Goal: Information Seeking & Learning: Find contact information

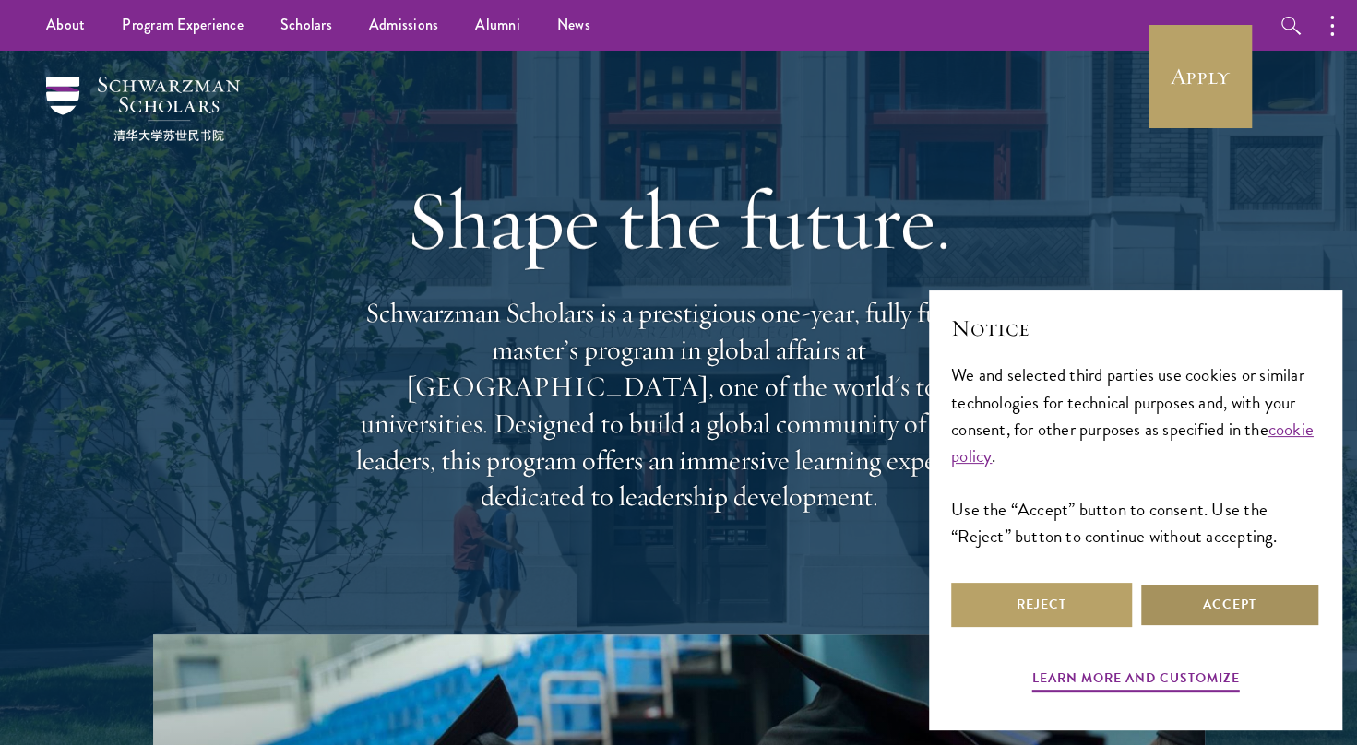
click at [1190, 596] on button "Accept" at bounding box center [1229, 605] width 181 height 44
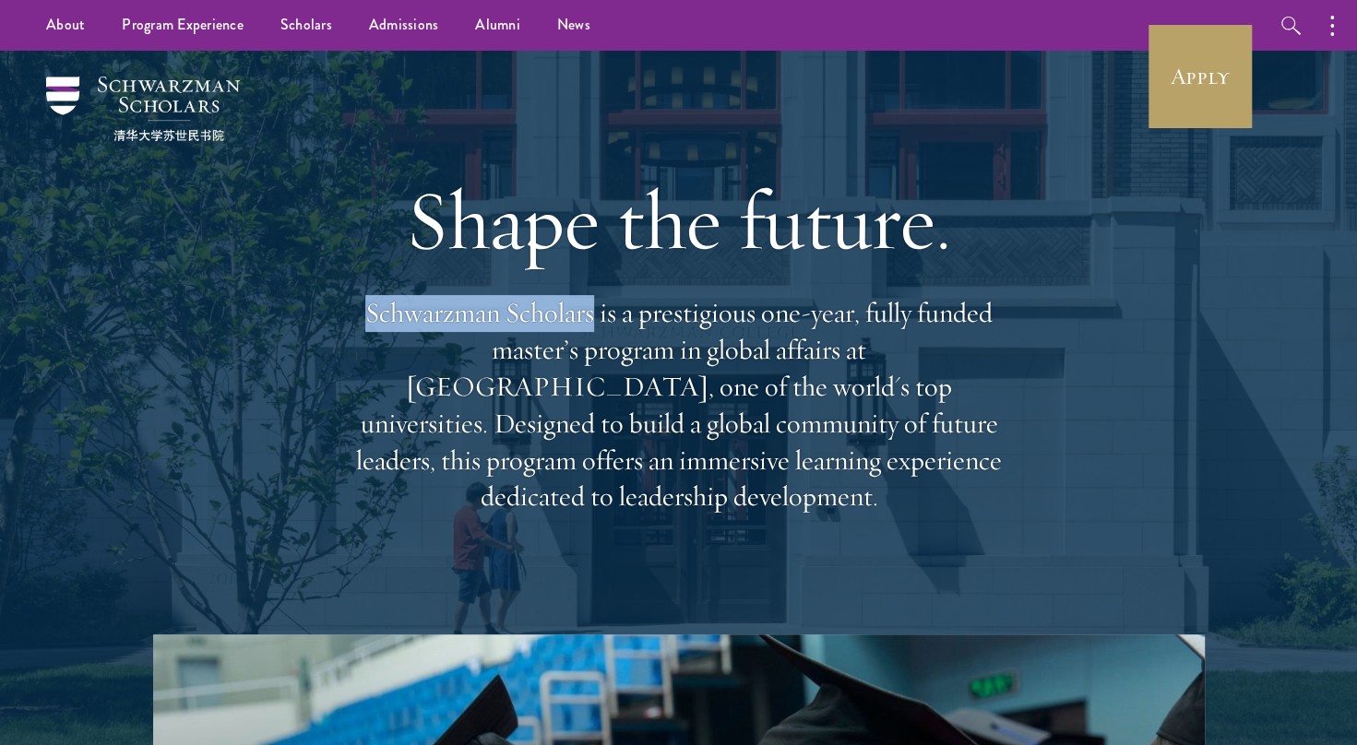
drag, startPoint x: 369, startPoint y: 331, endPoint x: 594, endPoint y: 339, distance: 225.2
click at [594, 339] on p "Schwarzman Scholars is a prestigious one-year, fully funded master’s program in…" at bounding box center [679, 405] width 664 height 220
copy p "Schwarzman Scholars"
click at [497, 324] on p "Schwarzman Scholars is a prestigious one-year, fully funded master’s program in…" at bounding box center [679, 405] width 664 height 220
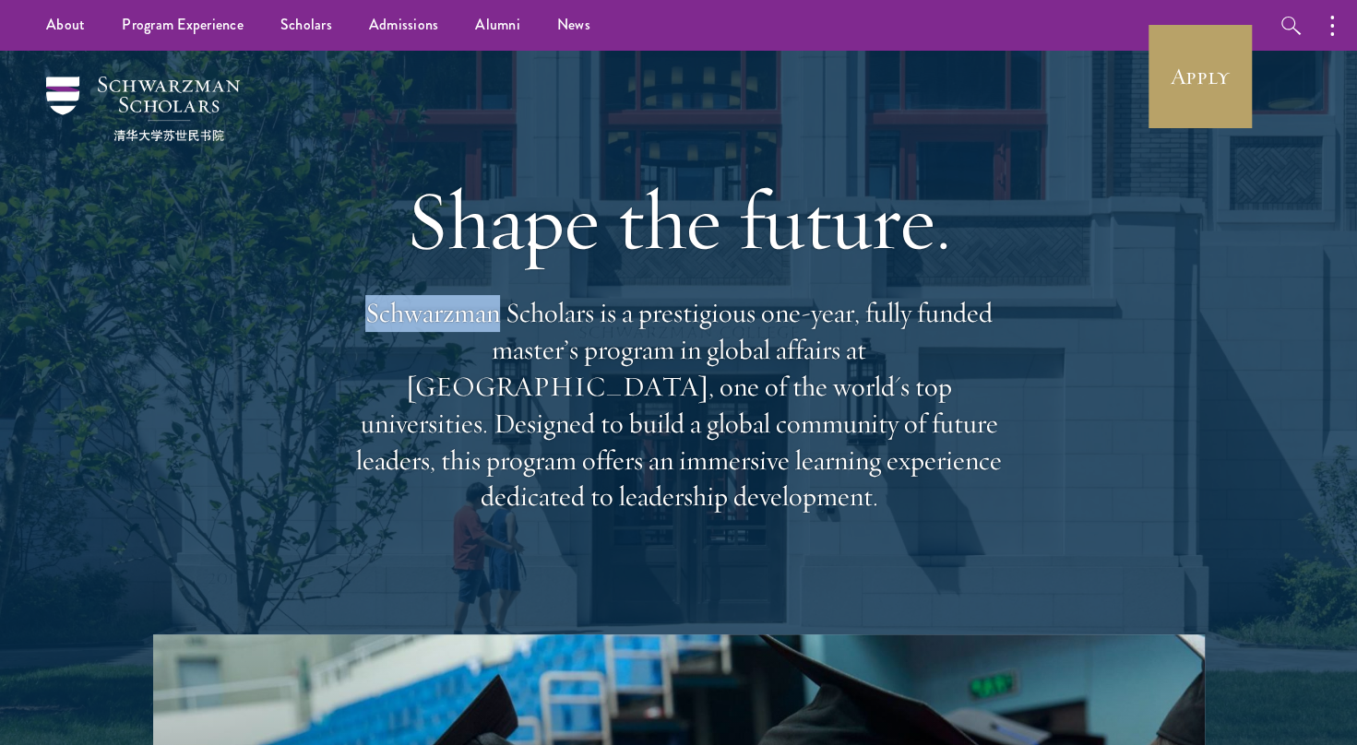
drag, startPoint x: 501, startPoint y: 338, endPoint x: 364, endPoint y: 340, distance: 136.5
click at [364, 340] on p "Schwarzman Scholars is a prestigious one-year, fully funded master’s program in…" at bounding box center [679, 405] width 664 height 220
copy p "Schwarzman"
drag, startPoint x: 593, startPoint y: 333, endPoint x: 510, endPoint y: 334, distance: 83.0
click at [510, 334] on p "Schwarzman Scholars is a prestigious one-year, fully funded master’s program in…" at bounding box center [679, 405] width 664 height 220
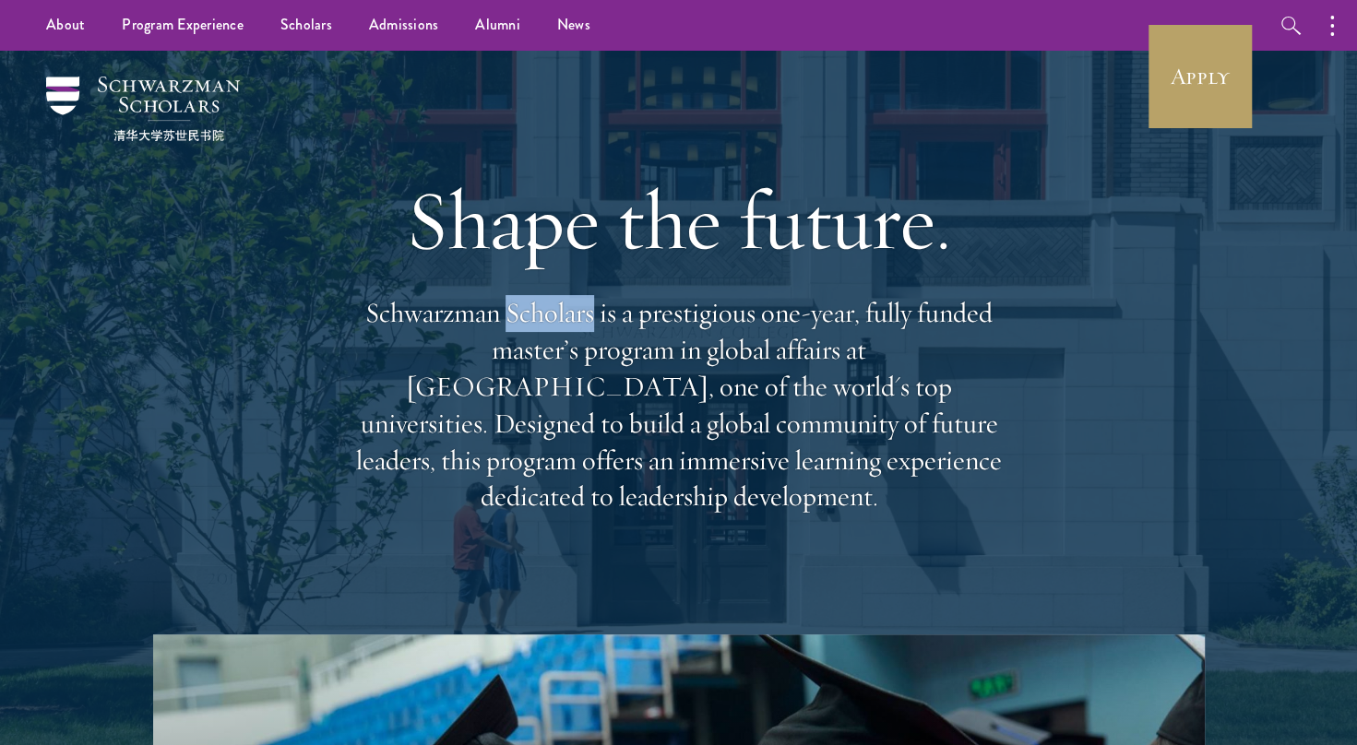
copy p "Scholars"
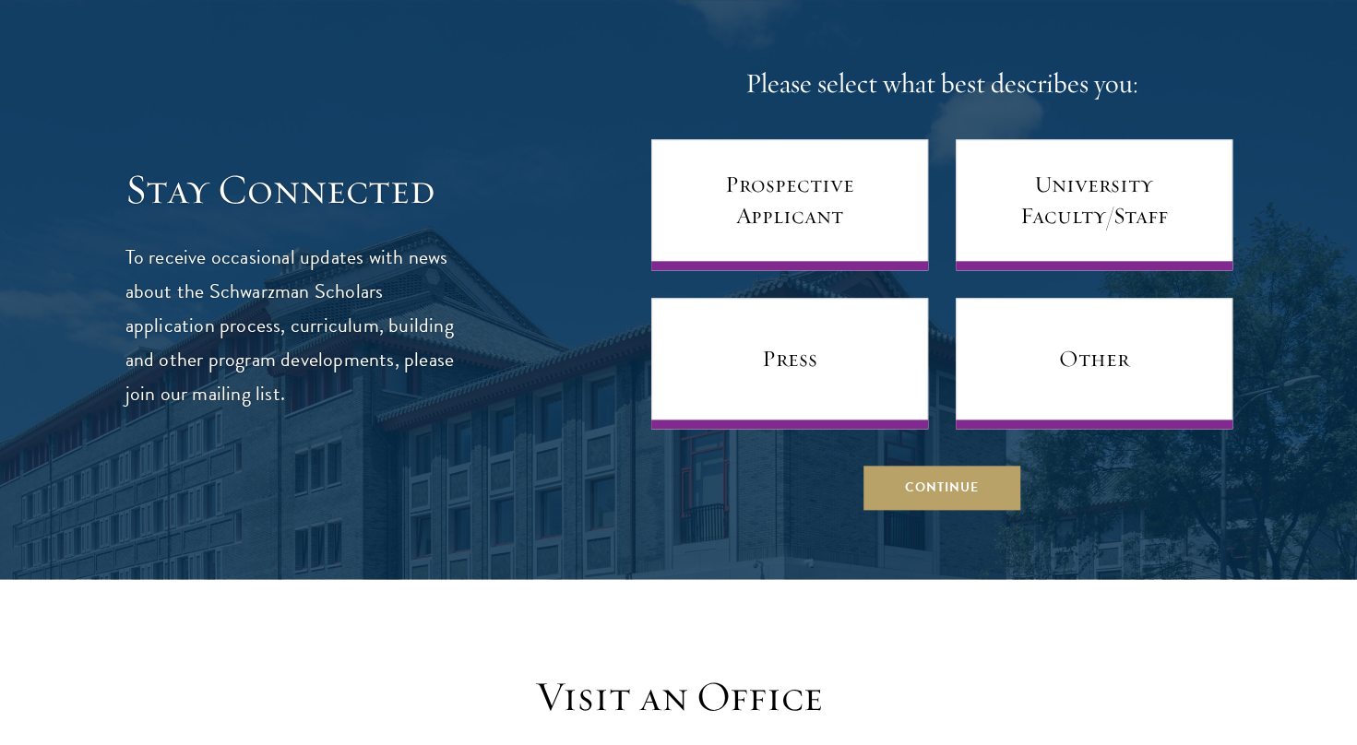
scroll to position [1051, 0]
